Goal: Information Seeking & Learning: Learn about a topic

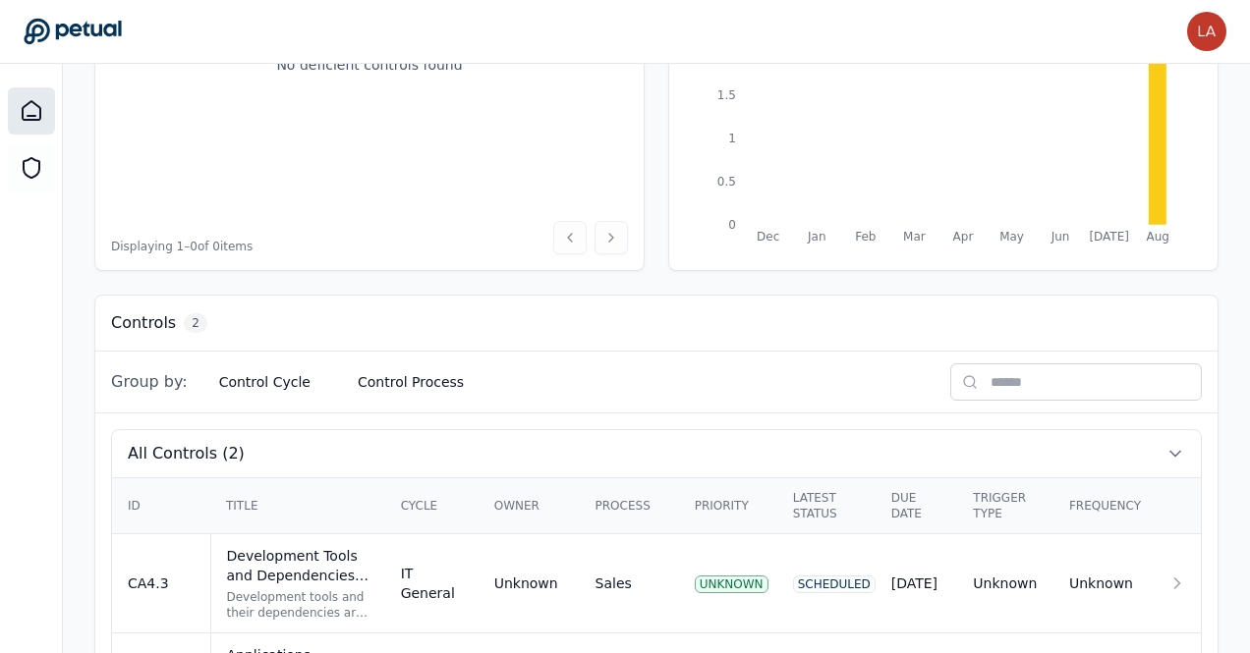
scroll to position [446, 0]
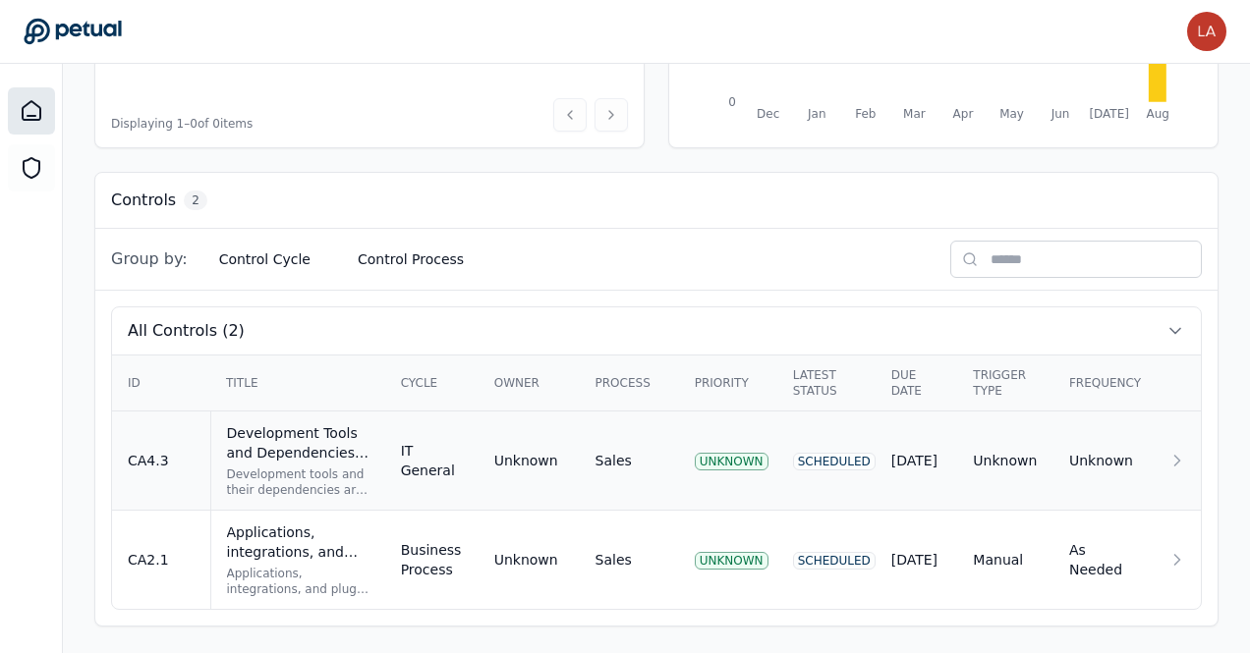
click at [1178, 463] on icon at bounding box center [1177, 461] width 20 height 20
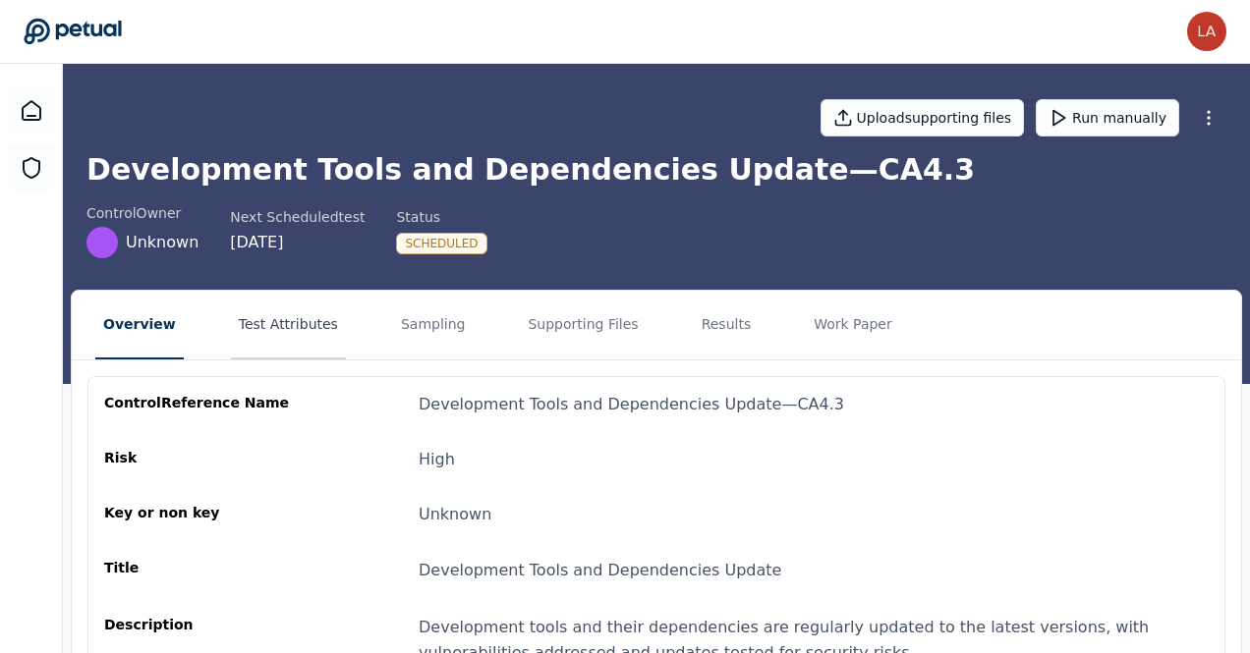
click at [289, 315] on button "Test Attributes" at bounding box center [288, 325] width 115 height 69
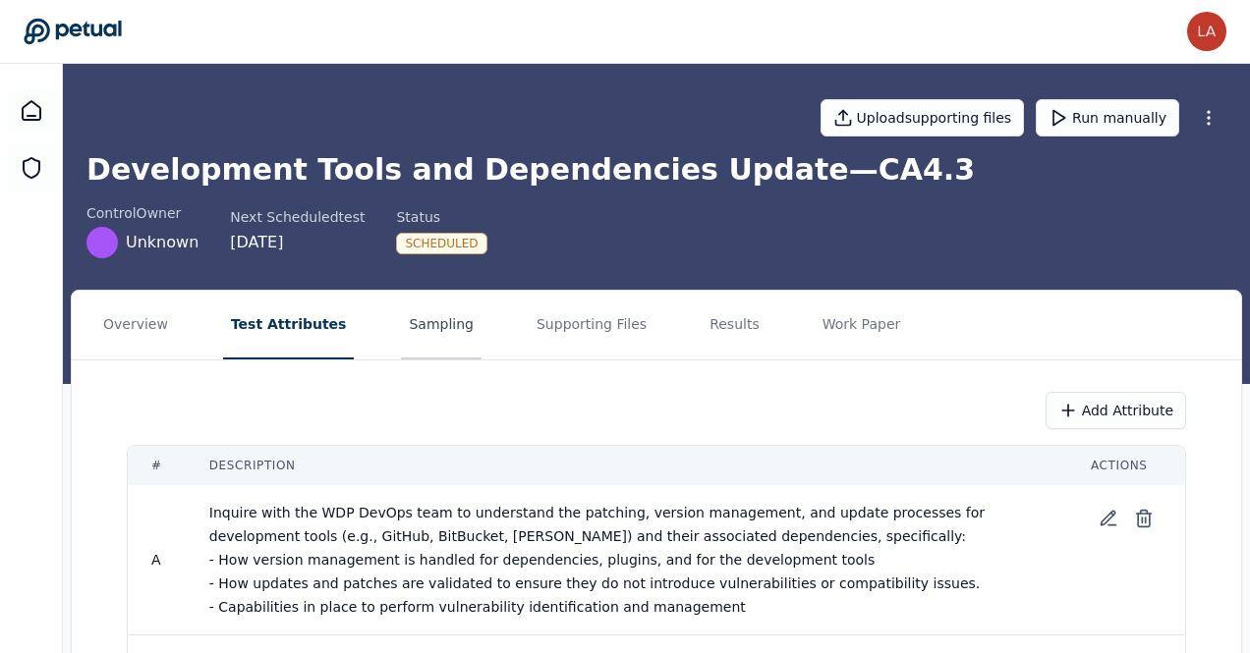
click at [408, 313] on button "Sampling" at bounding box center [441, 325] width 81 height 69
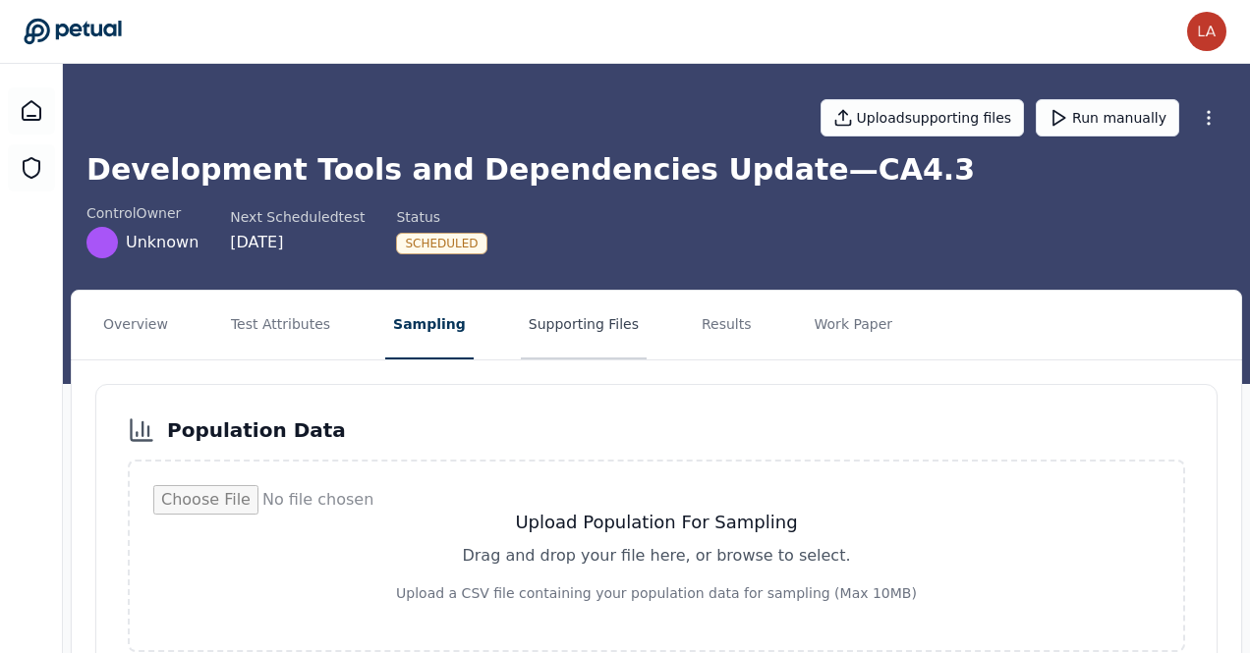
click at [566, 326] on button "Supporting Files" at bounding box center [584, 325] width 126 height 69
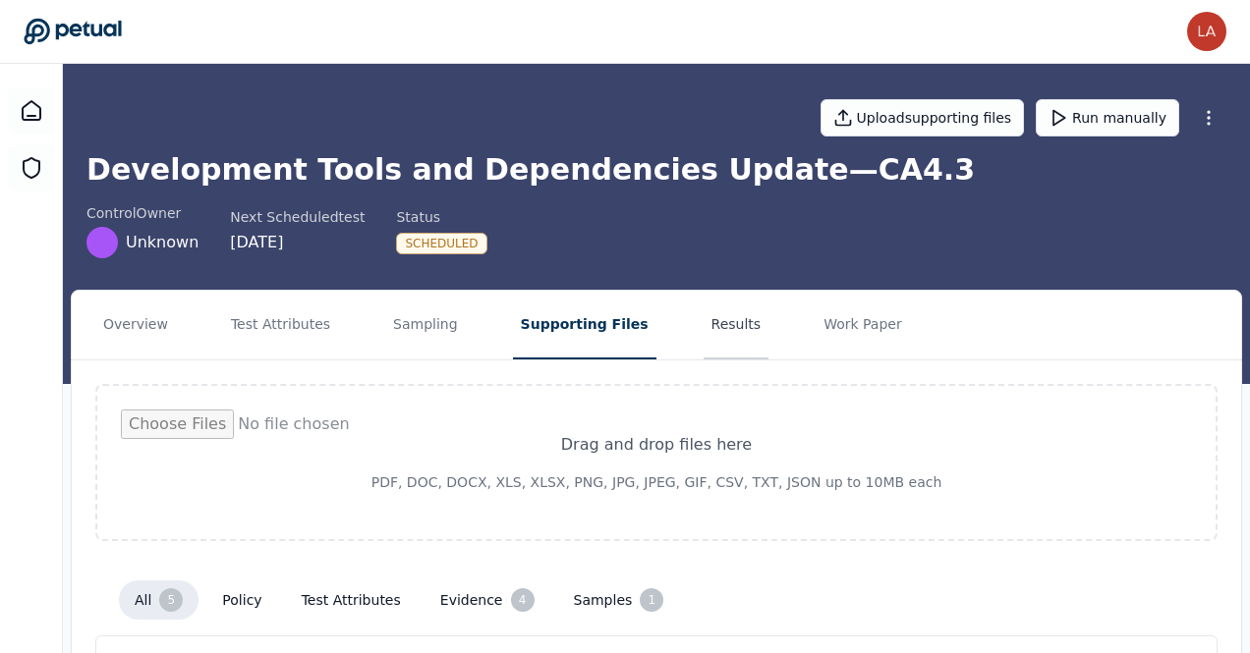
click at [703, 329] on button "Results" at bounding box center [736, 325] width 66 height 69
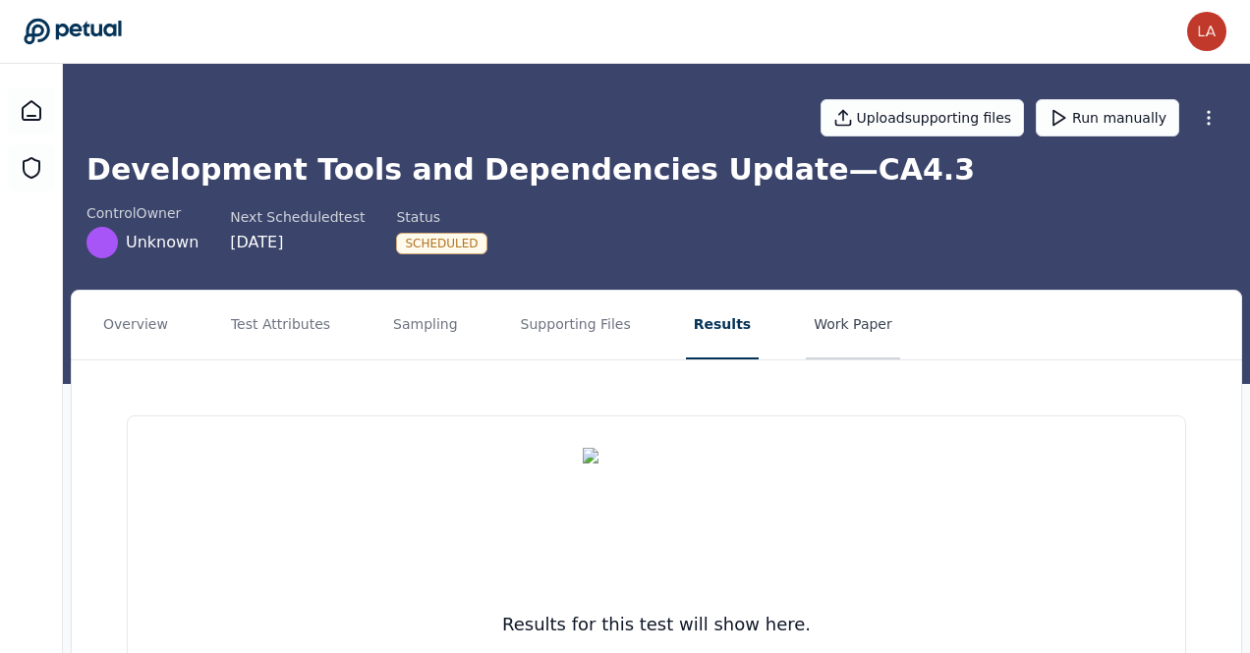
click at [822, 328] on button "Work Paper" at bounding box center [853, 325] width 94 height 69
